Goal: Information Seeking & Learning: Find specific fact

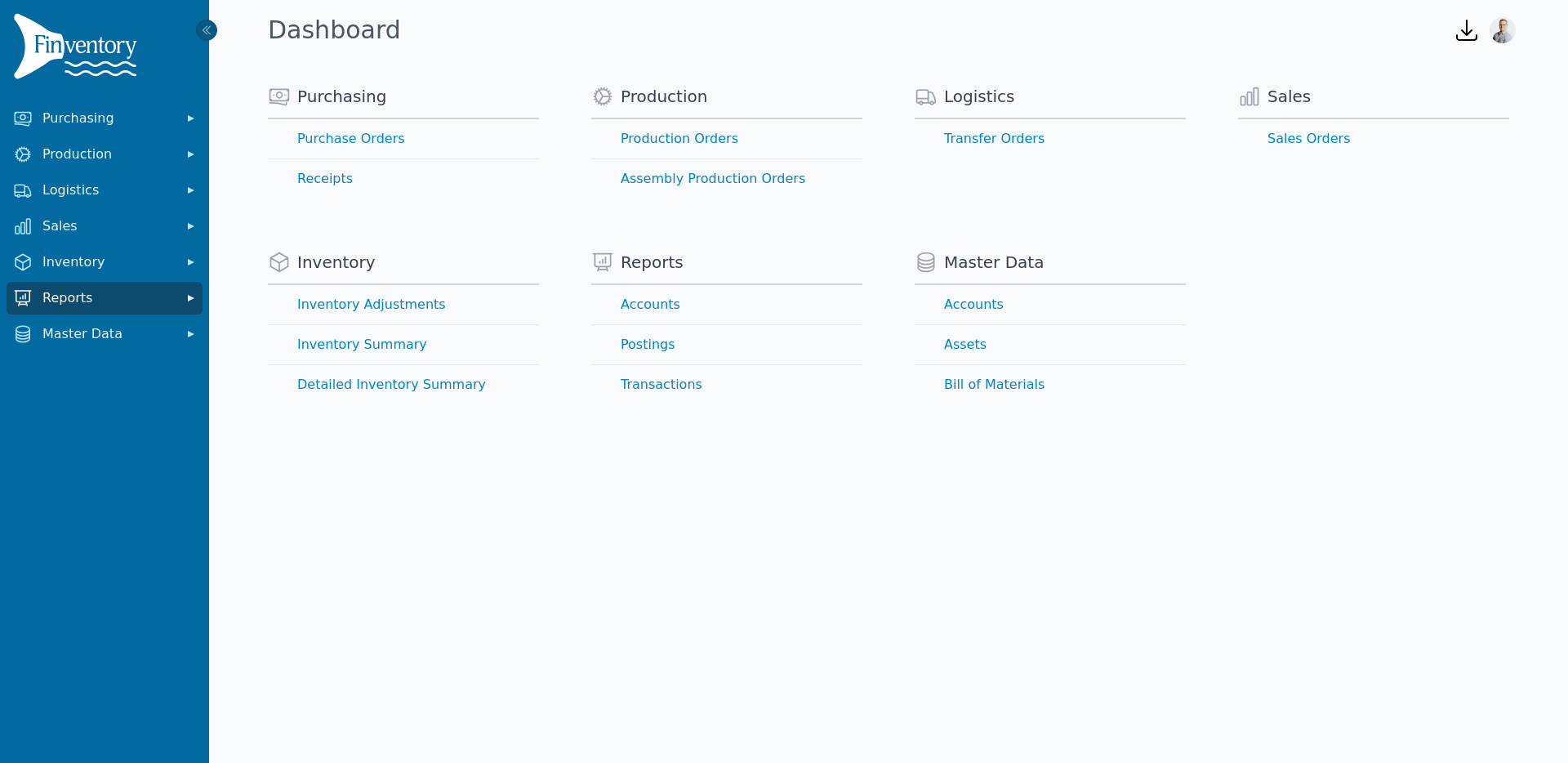
click at [94, 290] on span "Reports" at bounding box center [107, 298] width 131 height 20
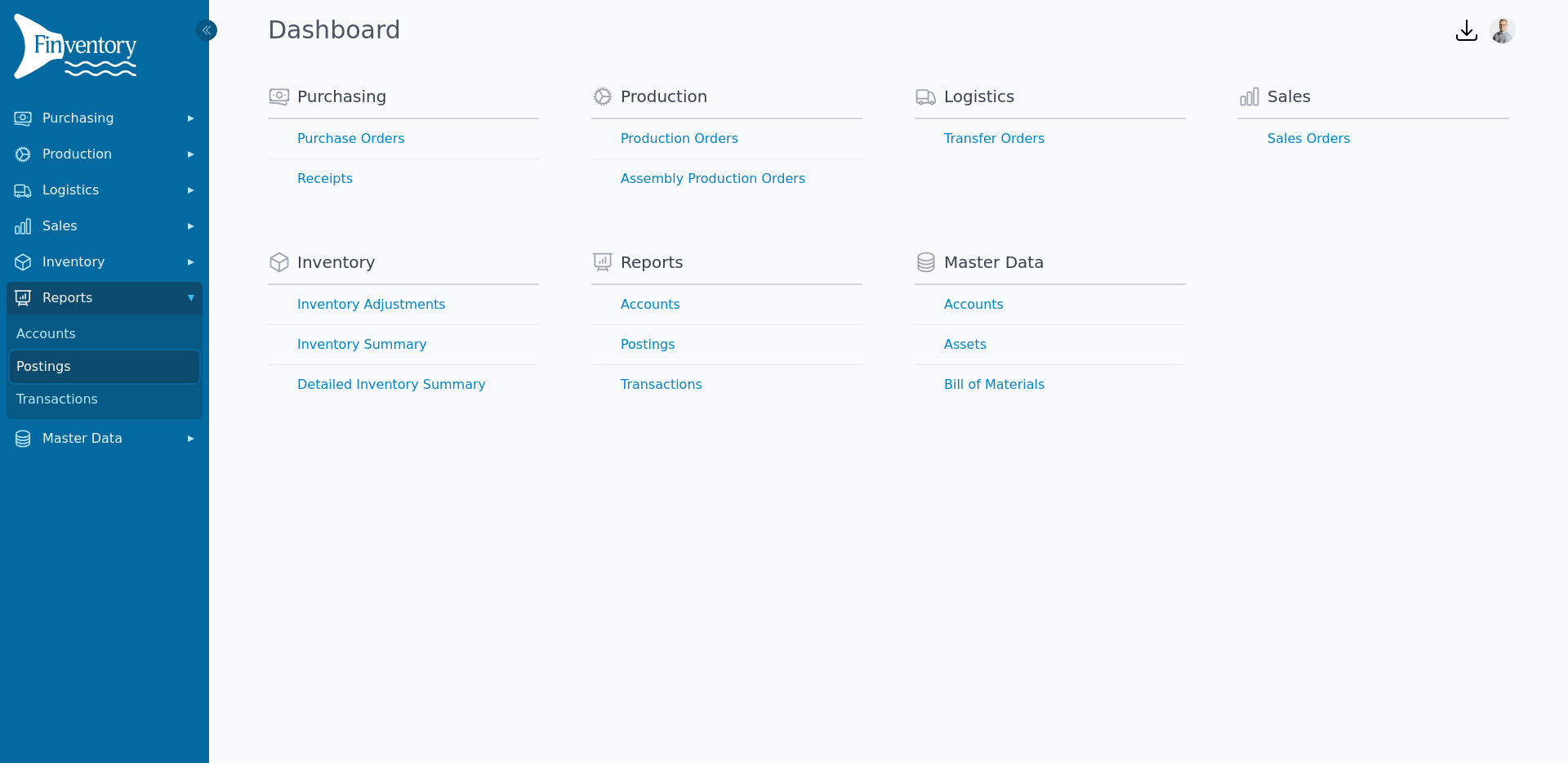
click at [74, 370] on link "Postings" at bounding box center [104, 367] width 190 height 33
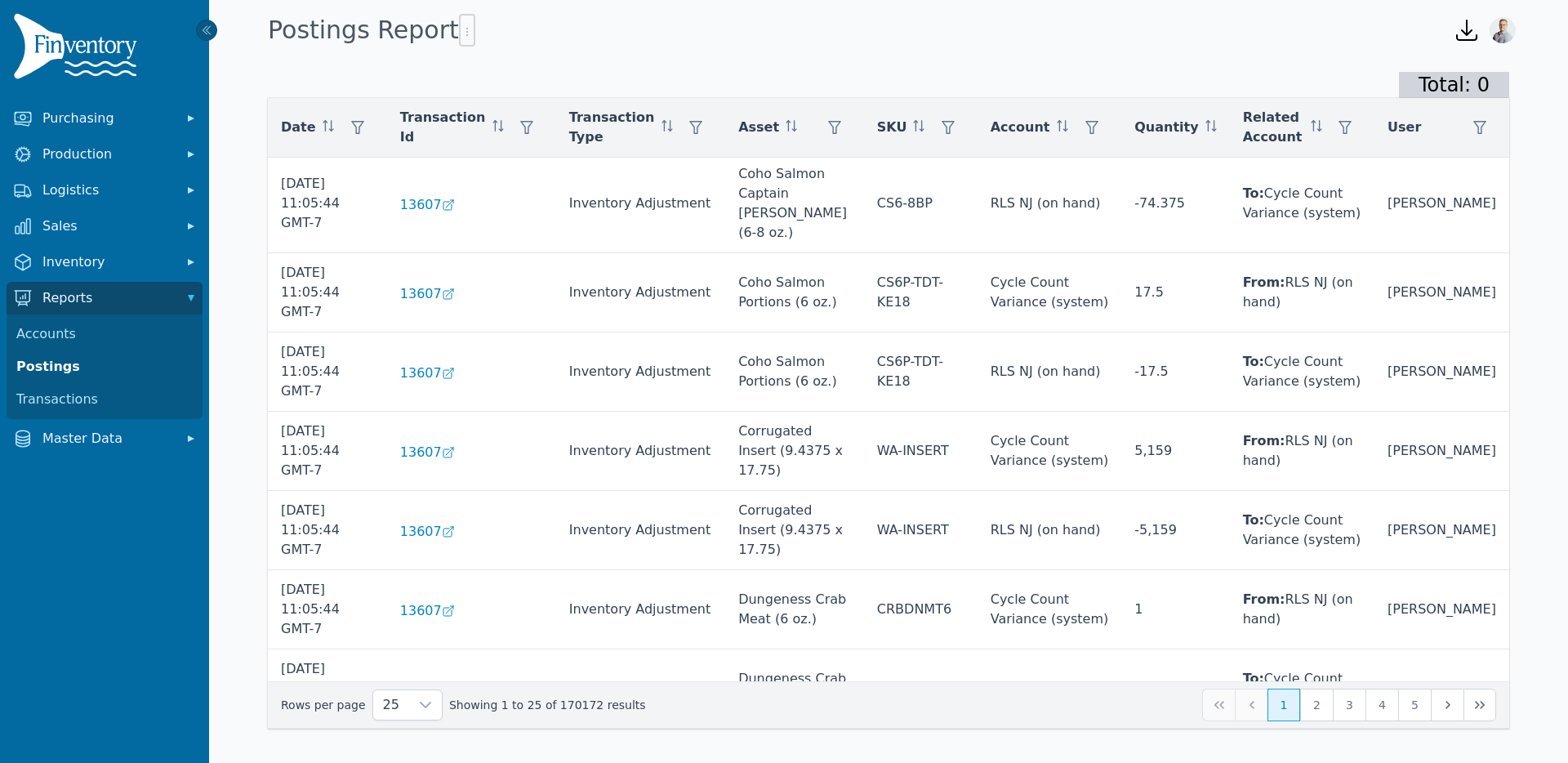
scroll to position [1006, 0]
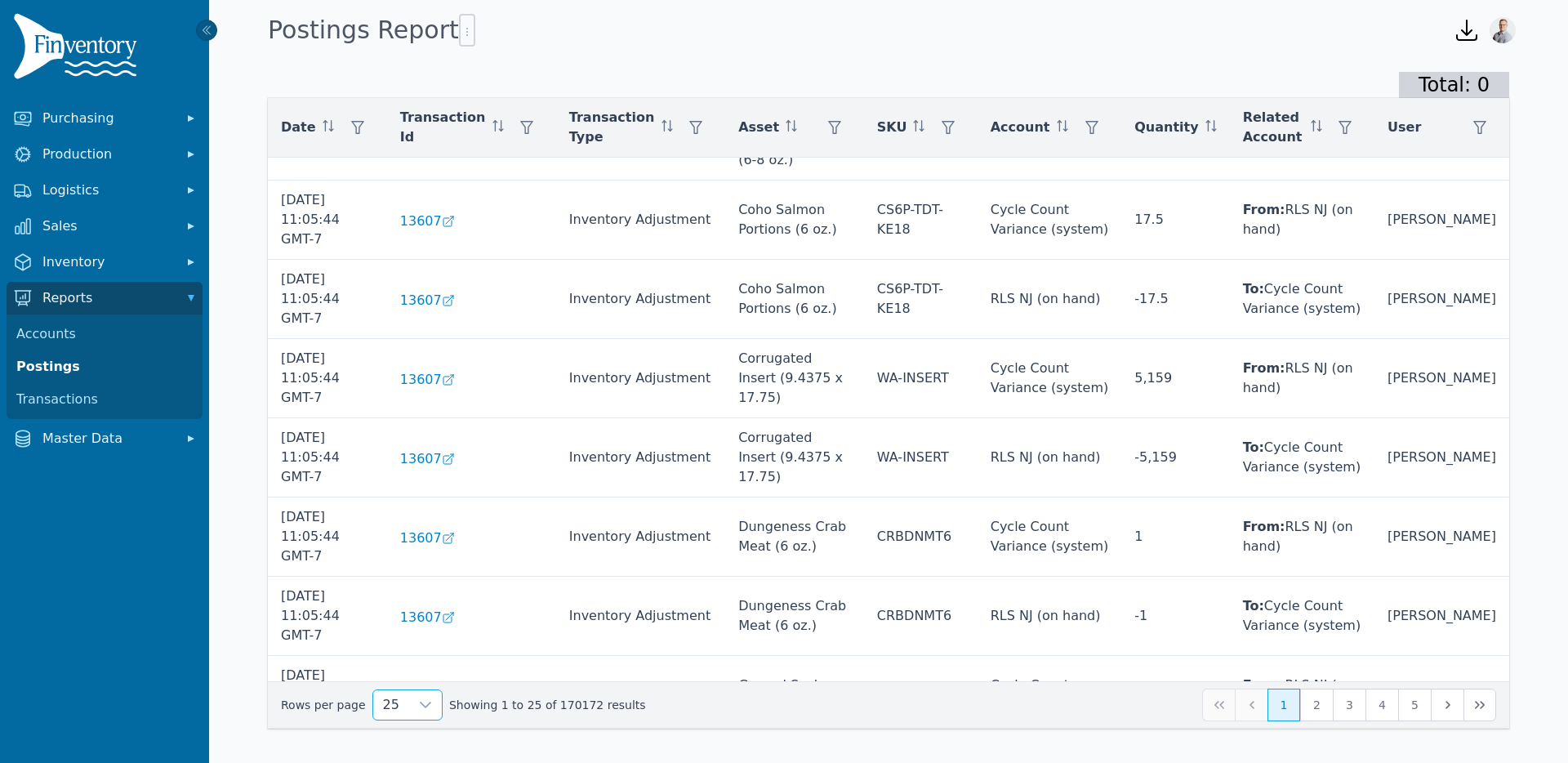
click at [392, 710] on span "25" at bounding box center [390, 705] width 35 height 29
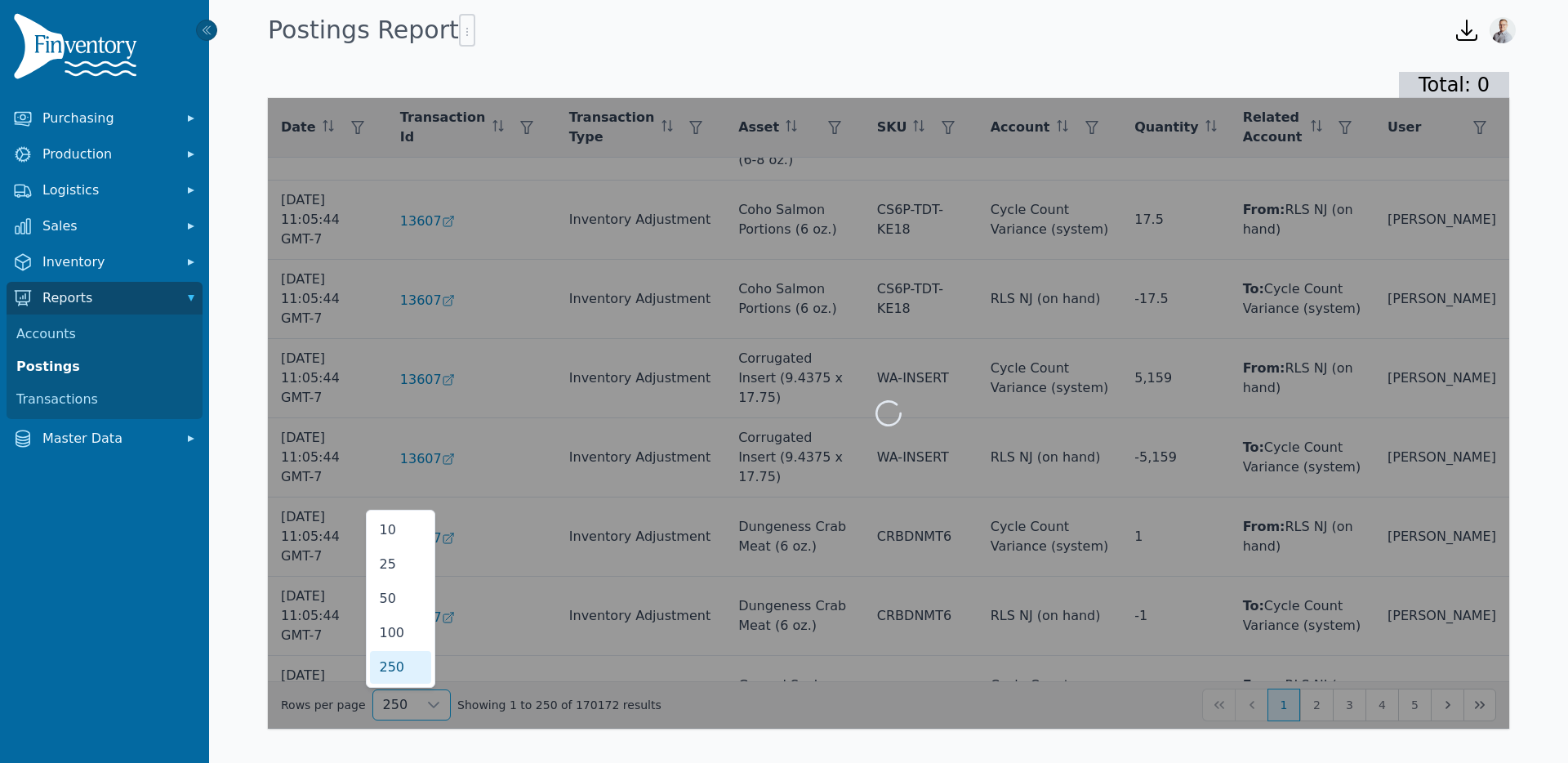
click at [397, 669] on span "250" at bounding box center [392, 667] width 25 height 20
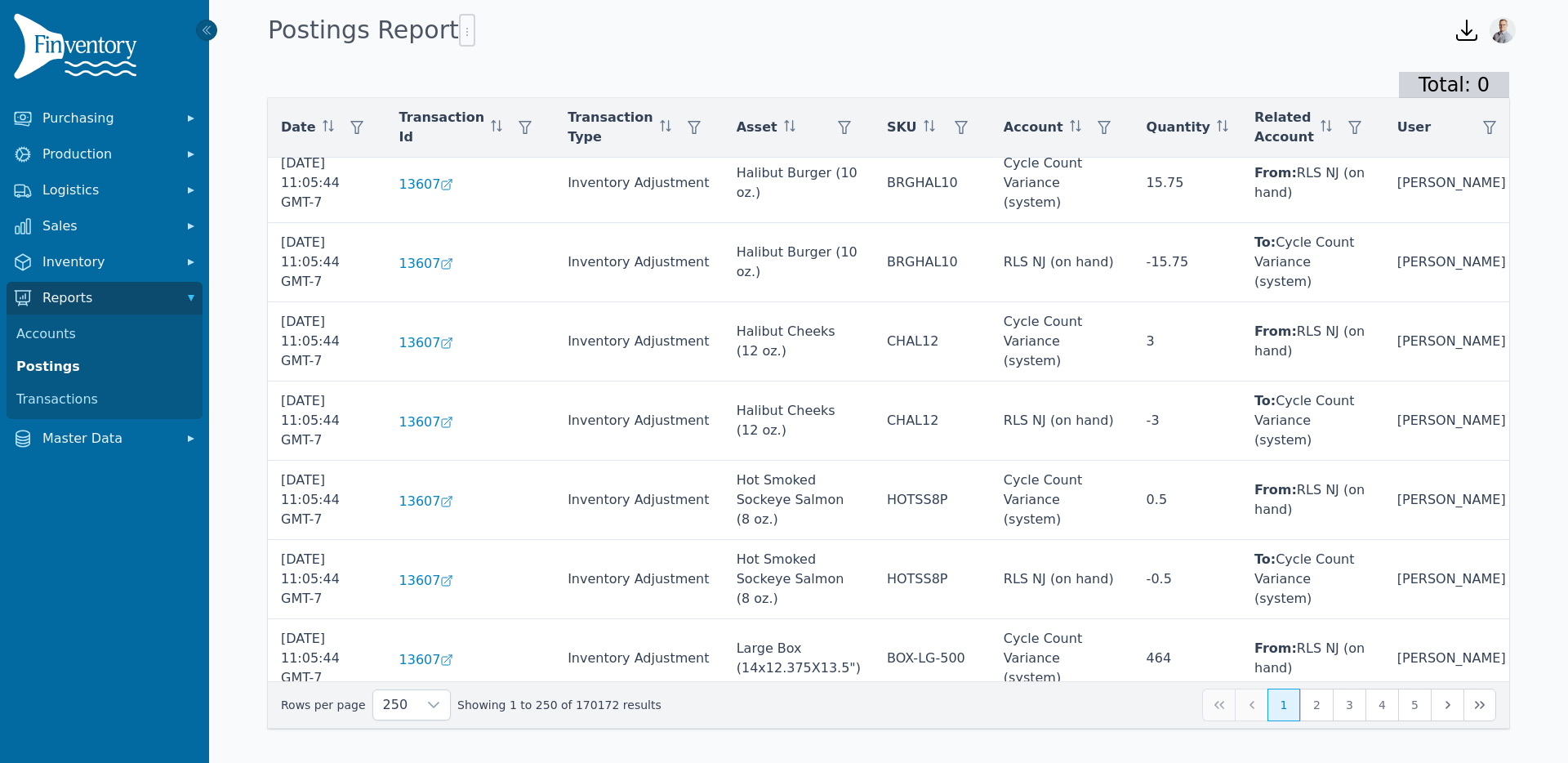
scroll to position [1686, 0]
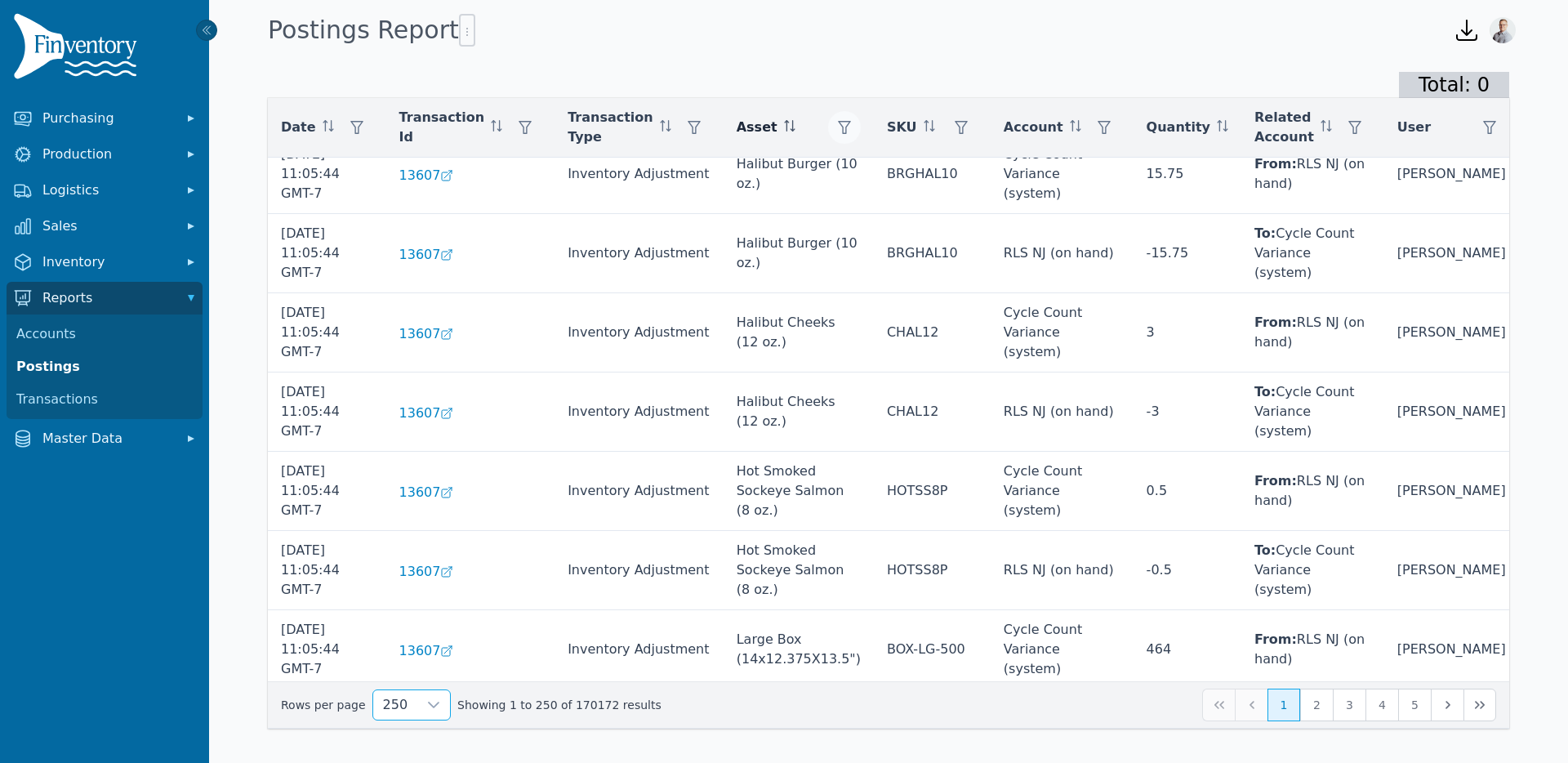
click at [849, 129] on icon "button" at bounding box center [844, 127] width 13 height 13
click at [870, 164] on div "Any" at bounding box center [910, 171] width 140 height 33
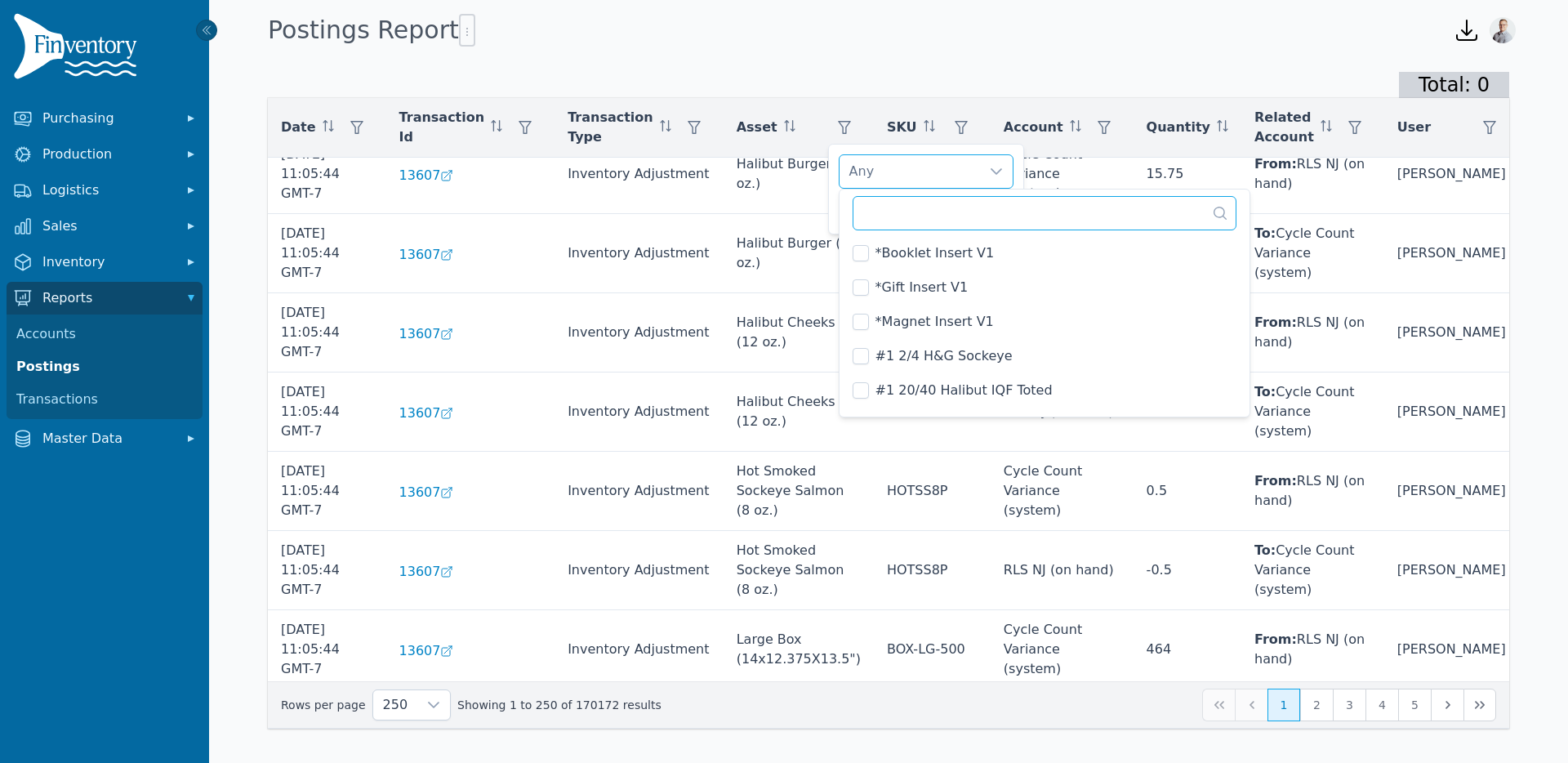
click at [881, 215] on input "text" at bounding box center [1045, 213] width 384 height 35
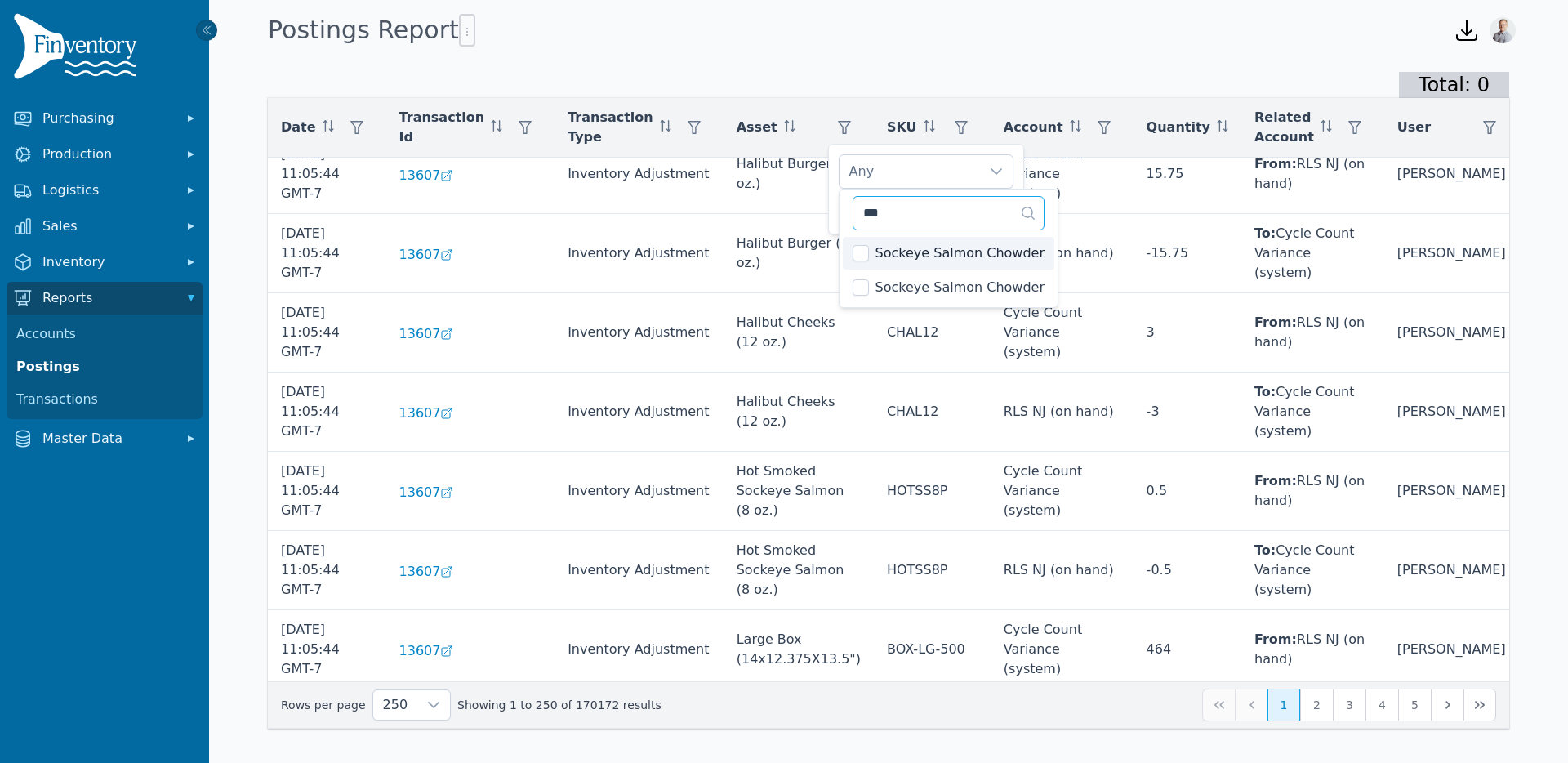
type input "***"
click at [903, 68] on div "Total: 0 Date Transaction Id Transaction Type Asset SKU Account Quantity Relate…" at bounding box center [887, 403] width 1358 height 702
click at [955, 124] on icon "button" at bounding box center [961, 127] width 13 height 13
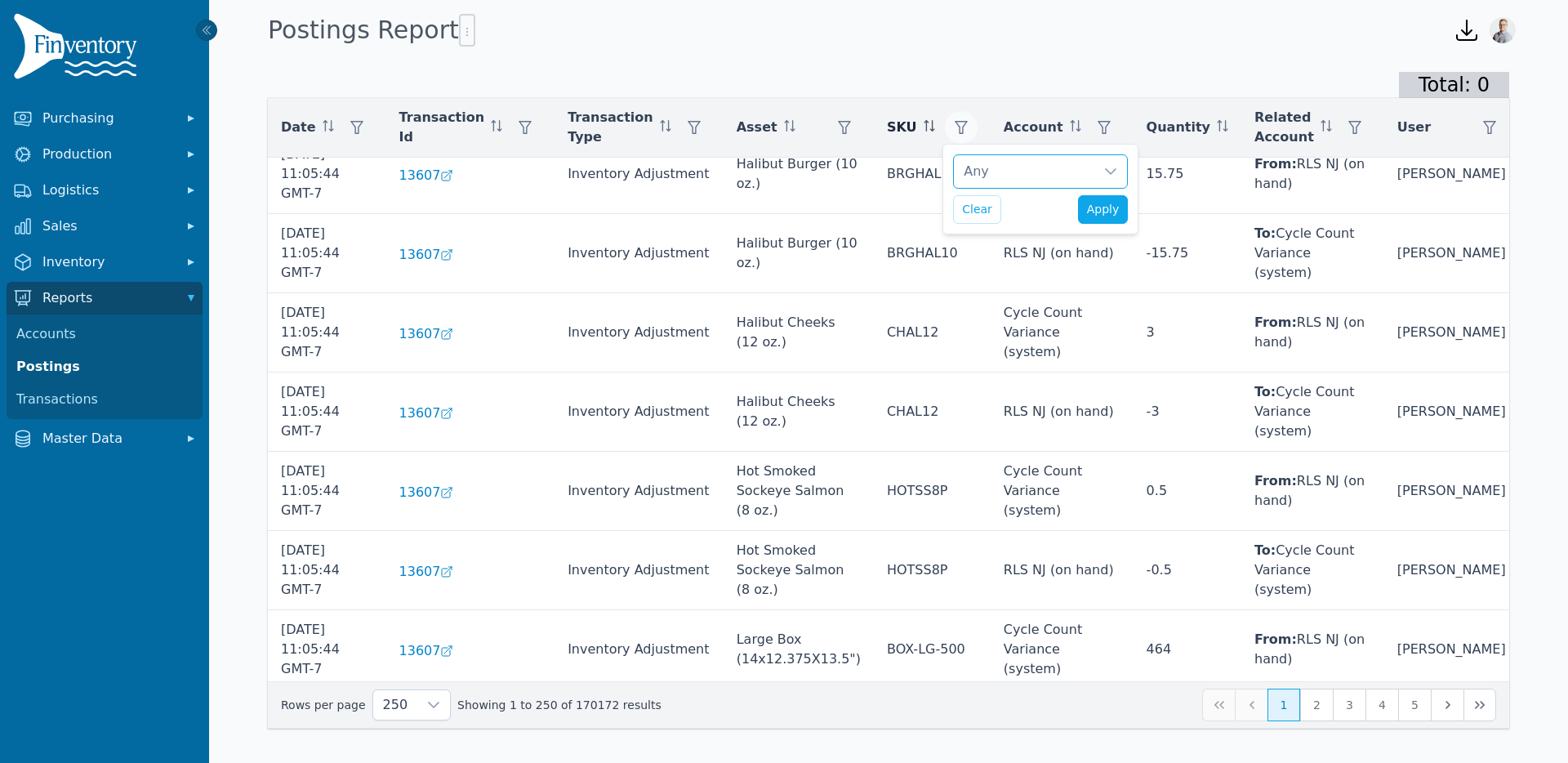
scroll to position [17, 10]
click at [980, 159] on div "Any" at bounding box center [1024, 171] width 140 height 33
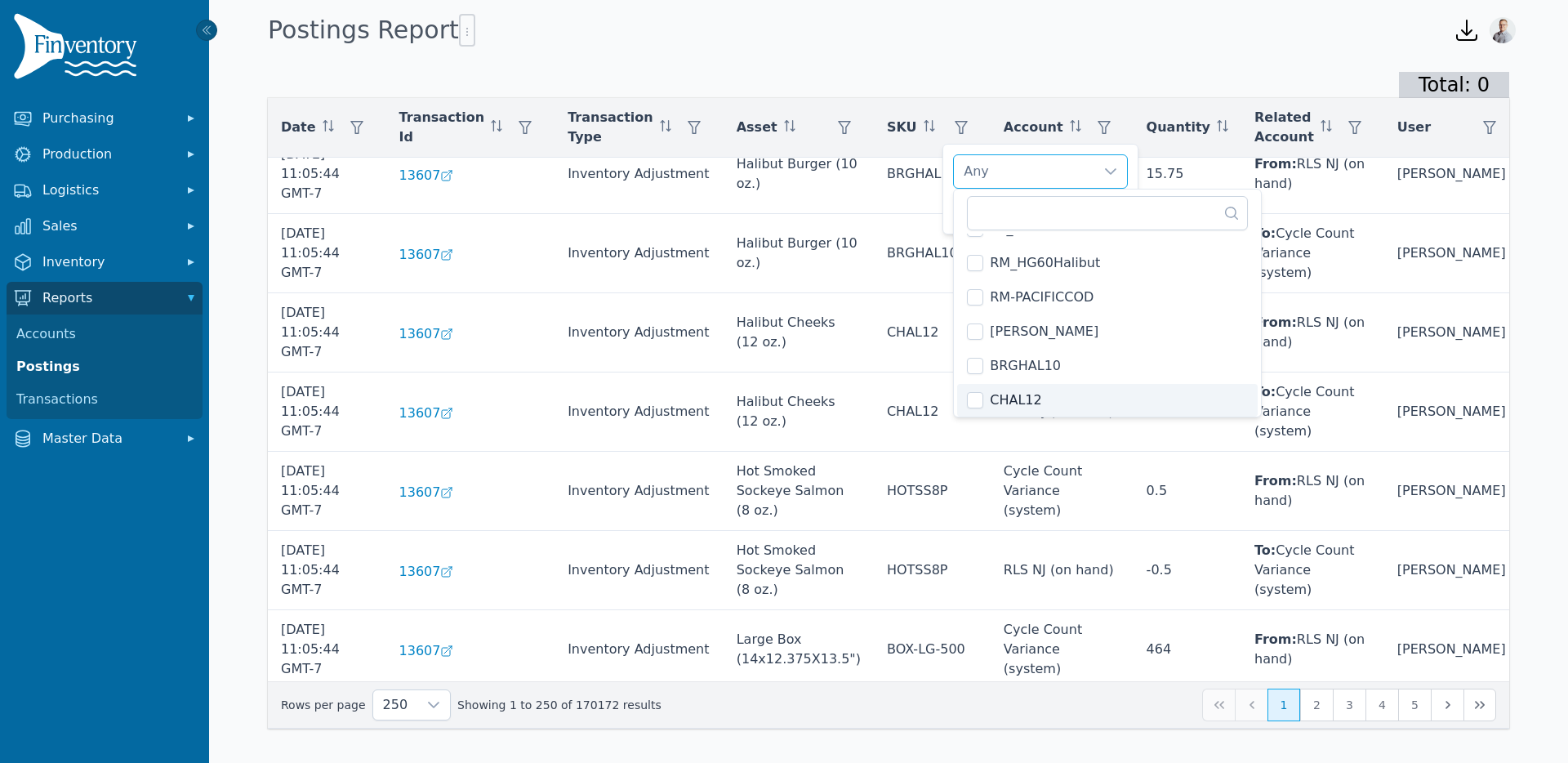
scroll to position [4175, 0]
click at [1004, 208] on input "text" at bounding box center [1107, 213] width 281 height 35
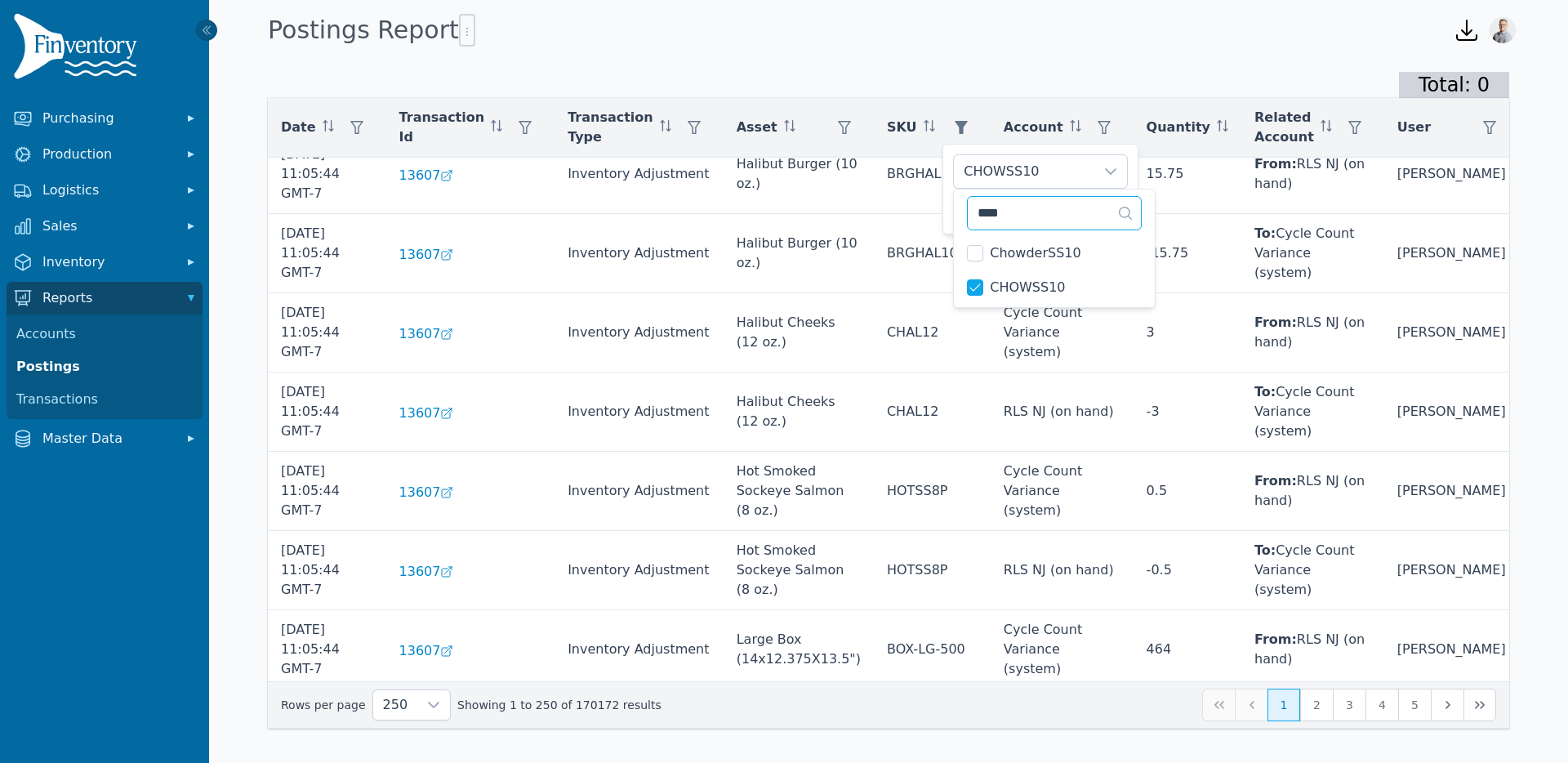
drag, startPoint x: 1023, startPoint y: 210, endPoint x: 971, endPoint y: 208, distance: 52.0
click at [971, 208] on input "****" at bounding box center [1055, 213] width 175 height 35
type input "***"
click at [1029, 171] on div "CHOWSS10, LMNHRBHAL6" at bounding box center [1024, 171] width 140 height 33
click at [1108, 217] on span "Apply" at bounding box center [1103, 210] width 33 height 17
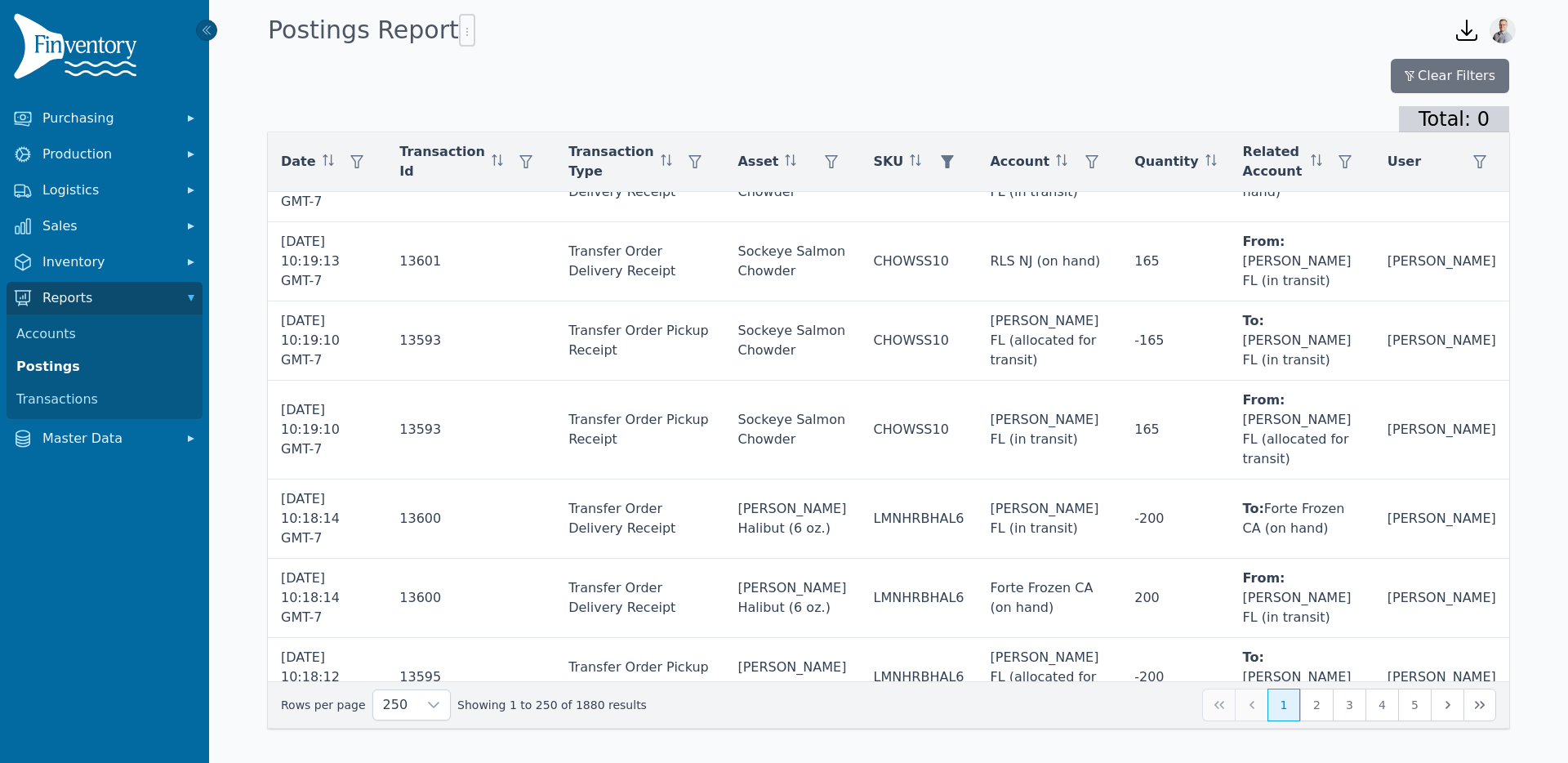
scroll to position [1002, 0]
